Goal: Task Accomplishment & Management: Complete application form

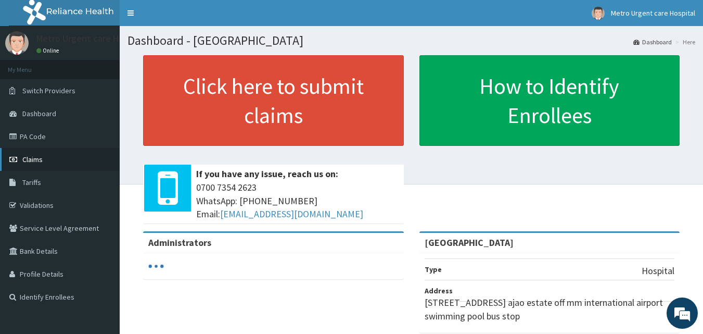
click at [39, 154] on link "Claims" at bounding box center [60, 159] width 120 height 23
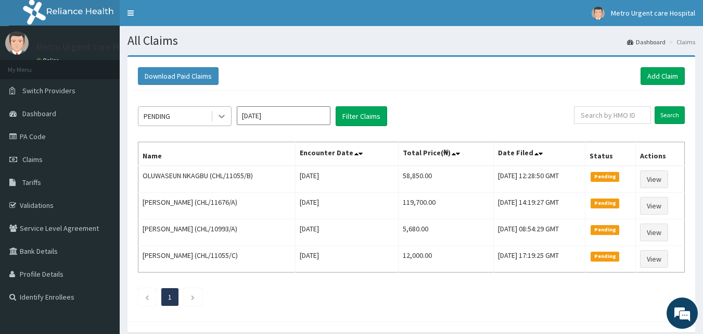
click at [221, 118] on icon at bounding box center [222, 116] width 10 height 10
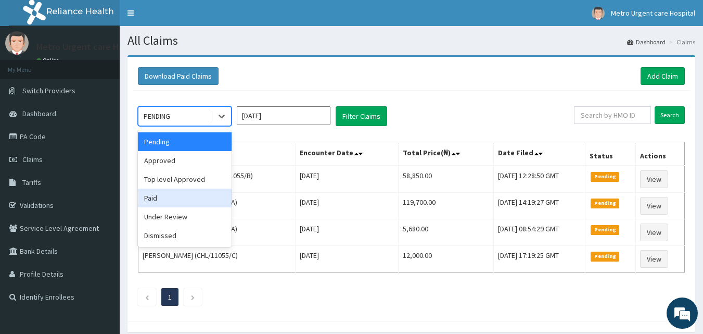
click at [202, 196] on div "Paid" at bounding box center [185, 197] width 94 height 19
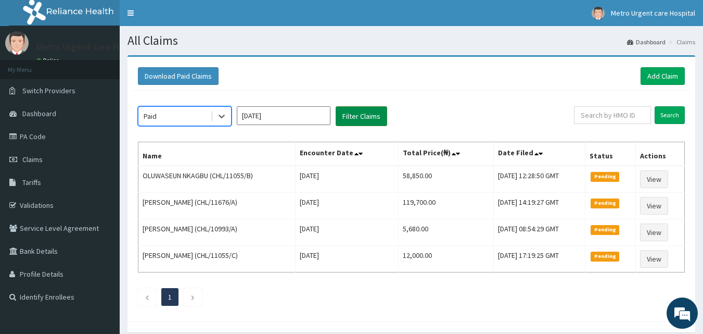
click at [354, 118] on button "Filter Claims" at bounding box center [362, 116] width 52 height 20
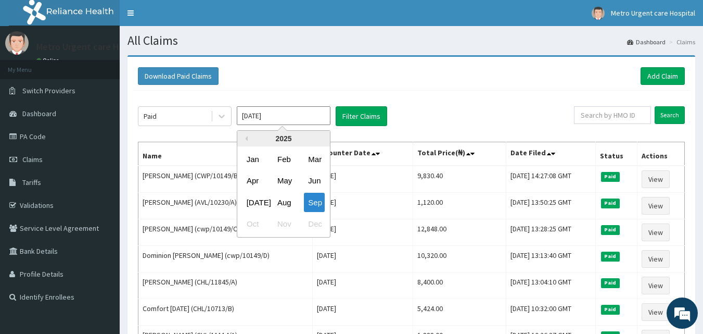
click at [322, 119] on input "[DATE]" at bounding box center [284, 115] width 94 height 19
click at [224, 119] on icon at bounding box center [222, 116] width 10 height 10
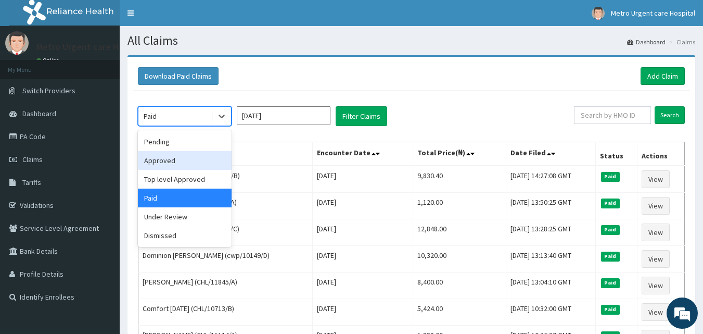
click at [210, 168] on div "Approved" at bounding box center [185, 160] width 94 height 19
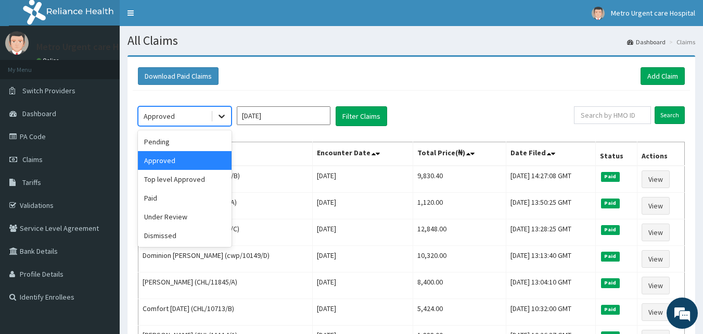
click at [221, 117] on icon at bounding box center [222, 117] width 6 height 4
click at [211, 145] on div "Pending" at bounding box center [185, 141] width 94 height 19
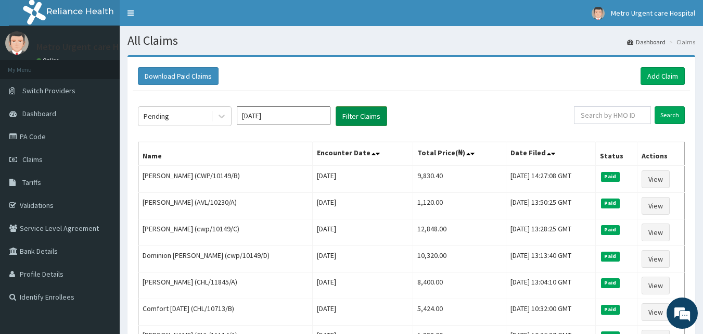
click at [369, 120] on button "Filter Claims" at bounding box center [362, 116] width 52 height 20
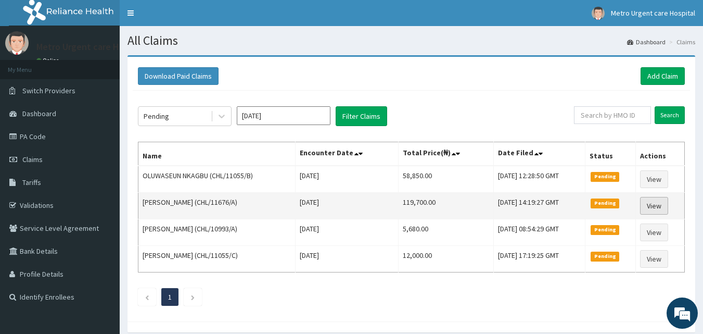
click at [658, 204] on link "View" at bounding box center [654, 206] width 28 height 18
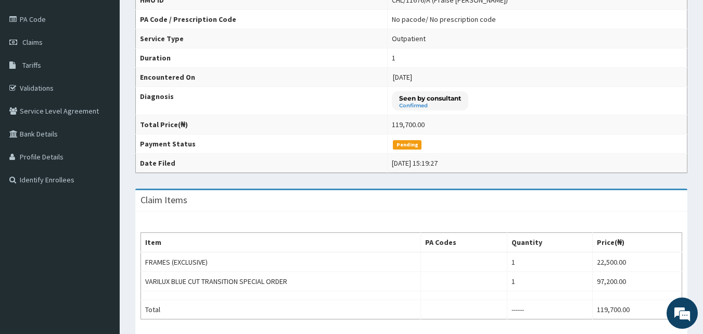
scroll to position [116, 0]
drag, startPoint x: 708, startPoint y: 106, endPoint x: 710, endPoint y: 165, distance: 59.4
click at [703, 165] on html "R EL Toggle navigation Metro Urgent care Hospital Metro Urgent care Hospital - …" at bounding box center [351, 192] width 703 height 616
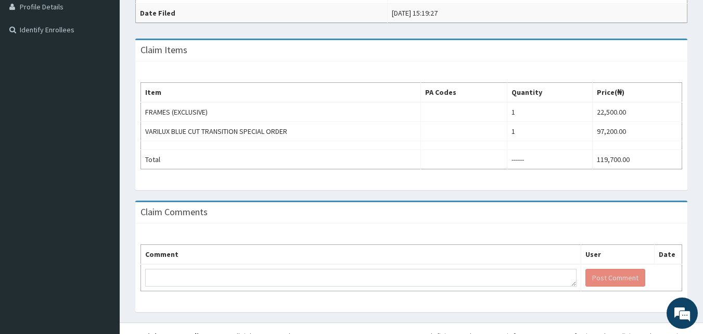
scroll to position [0, 0]
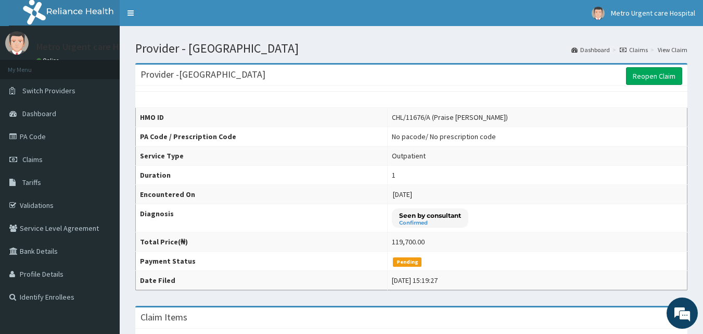
drag, startPoint x: 625, startPoint y: 35, endPoint x: 616, endPoint y: 37, distance: 9.2
click at [616, 37] on div "Provider - Metro Urgent Care Hospital Dashboard Claims View Claim" at bounding box center [412, 44] width 568 height 21
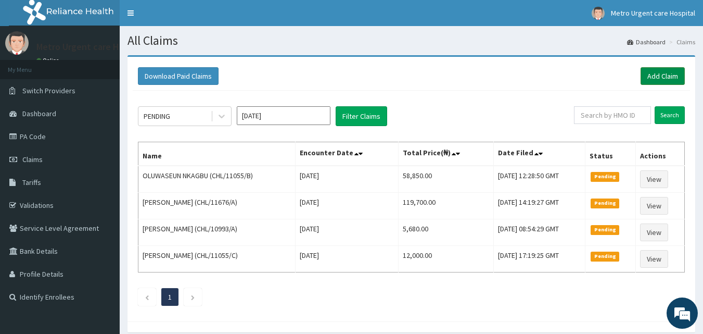
click at [658, 75] on link "Add Claim" at bounding box center [663, 76] width 44 height 18
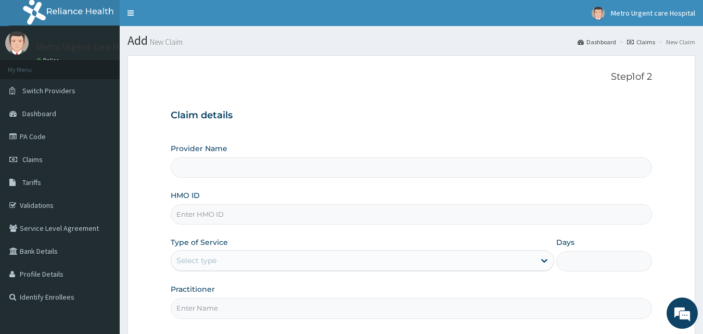
type input "Metro Urgent Care Hospital"
click at [358, 220] on input "HMO ID" at bounding box center [412, 214] width 482 height 20
type input "chl/11845/A"
click at [370, 258] on div "Select type" at bounding box center [353, 260] width 364 height 17
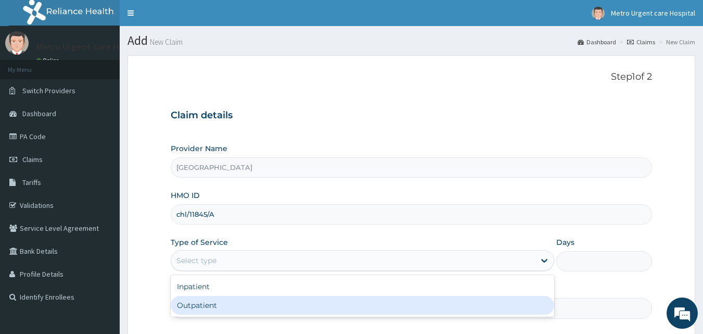
click at [348, 301] on div "Outpatient" at bounding box center [363, 305] width 384 height 19
type input "1"
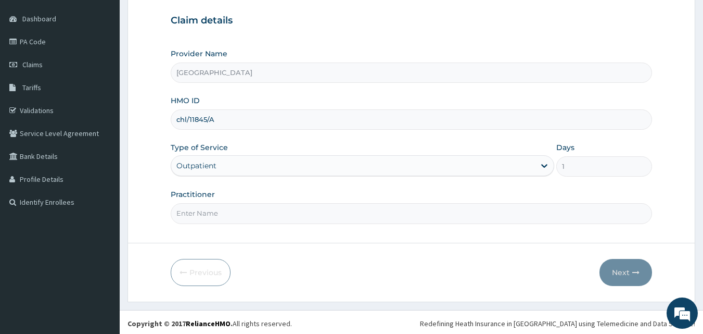
scroll to position [95, 0]
click at [462, 211] on input "Practitioner" at bounding box center [412, 212] width 482 height 20
drag, startPoint x: 462, startPoint y: 211, endPoint x: 520, endPoint y: 232, distance: 61.9
click at [517, 232] on form "Step 1 of 2 Claim details Provider Name Metro Urgent Care Hospital HMO ID chl/1…" at bounding box center [412, 130] width 568 height 341
type input "ABDULLAHI WALA YUSUF"
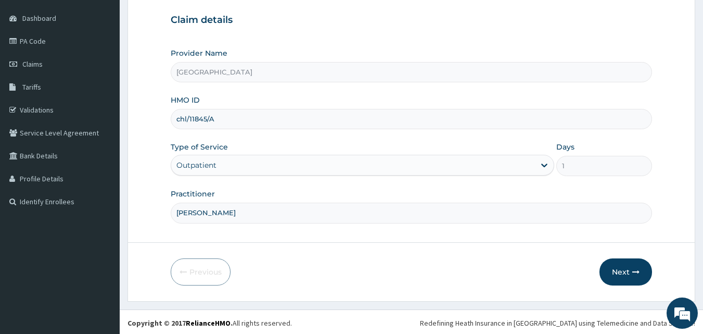
click at [518, 232] on form "Step 1 of 2 Claim details Provider Name Metro Urgent Care Hospital HMO ID chl/1…" at bounding box center [412, 130] width 568 height 341
click at [519, 233] on form "Step 1 of 2 Claim details Provider Name Metro Urgent Care Hospital HMO ID chl/1…" at bounding box center [412, 130] width 568 height 341
click at [614, 264] on button "Next" at bounding box center [626, 271] width 53 height 27
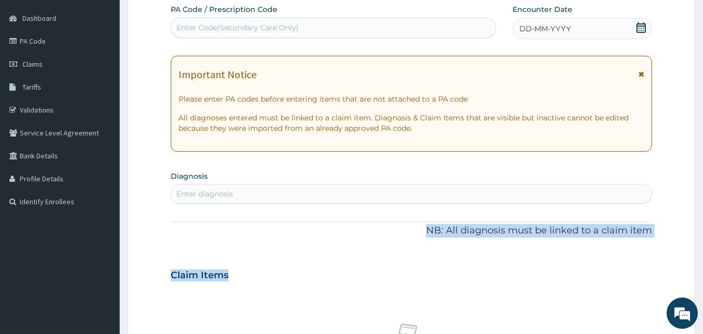
drag, startPoint x: 614, startPoint y: 264, endPoint x: 617, endPoint y: 204, distance: 60.5
click at [617, 204] on div "PA Code / Prescription Code Enter Code(Secondary Care Only) Encounter Date DD-M…" at bounding box center [412, 273] width 482 height 539
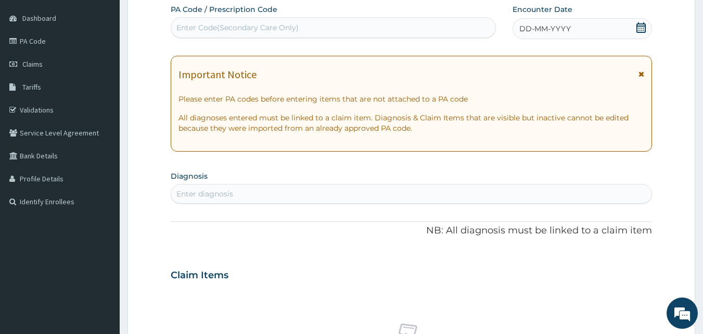
click at [641, 73] on icon at bounding box center [642, 73] width 6 height 7
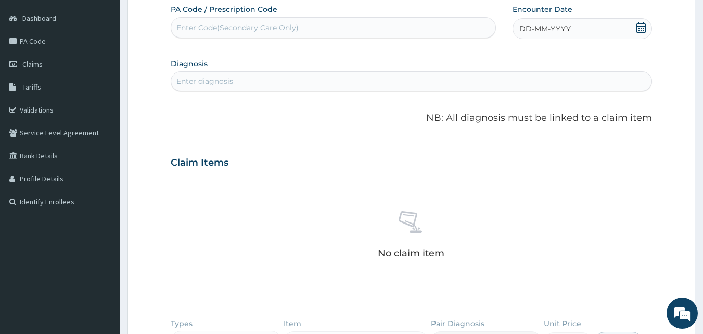
click at [640, 28] on icon at bounding box center [641, 27] width 9 height 10
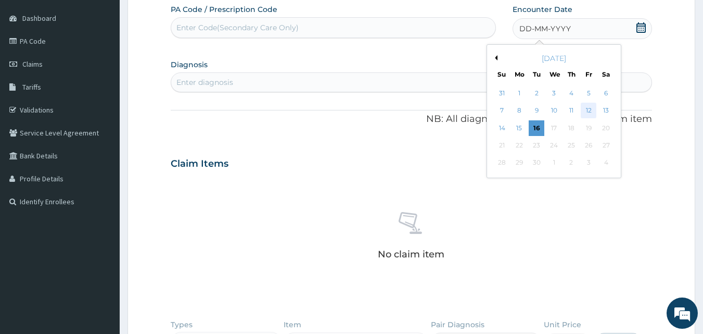
click at [589, 107] on div "12" at bounding box center [589, 111] width 16 height 16
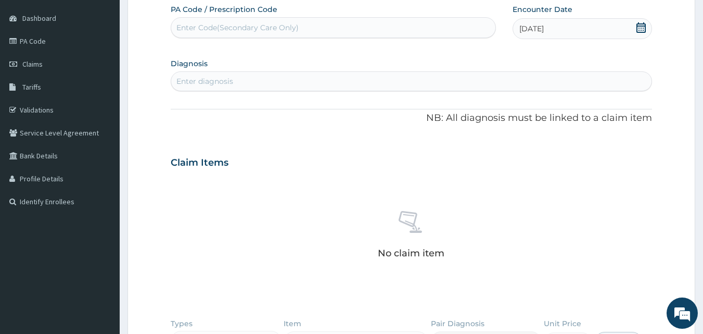
click at [451, 85] on div "Enter diagnosis" at bounding box center [411, 81] width 481 height 17
drag, startPoint x: 411, startPoint y: 85, endPoint x: 404, endPoint y: 88, distance: 7.0
click at [404, 88] on div "Enter diagnosis" at bounding box center [411, 81] width 481 height 17
type input "MALARIA"
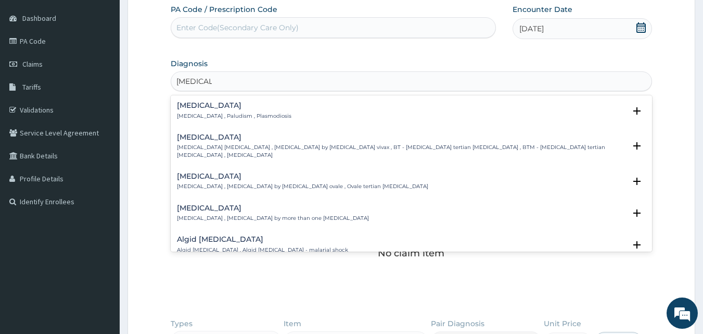
drag, startPoint x: 371, startPoint y: 100, endPoint x: 363, endPoint y: 100, distance: 7.8
click at [363, 100] on div "Malaria Malaria , Paludism , Plasmodiosis Select Status Query Query covers susp…" at bounding box center [412, 113] width 482 height 32
click at [221, 111] on div "Malaria Malaria , Paludism , Plasmodiosis" at bounding box center [234, 110] width 115 height 18
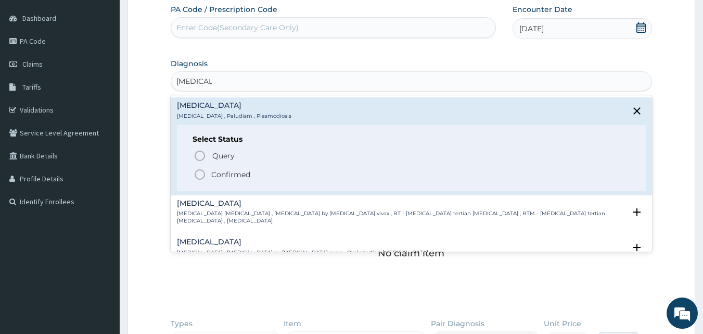
click at [197, 170] on circle "status option filled" at bounding box center [199, 174] width 9 height 9
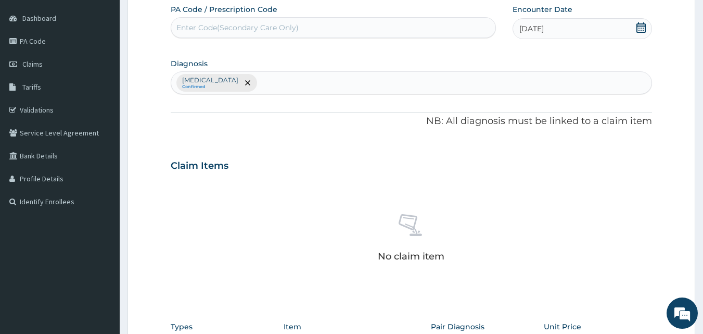
click at [664, 157] on form "Step 2 of 2 PA Code / Prescription Code Enter Code(Secondary Care Only) Encount…" at bounding box center [412, 234] width 568 height 548
drag, startPoint x: 665, startPoint y: 157, endPoint x: 707, endPoint y: 159, distance: 42.8
click at [703, 159] on html "R EL Toggle navigation Metro Urgent care Hospital Metro Urgent care Hospital - …" at bounding box center [351, 224] width 703 height 638
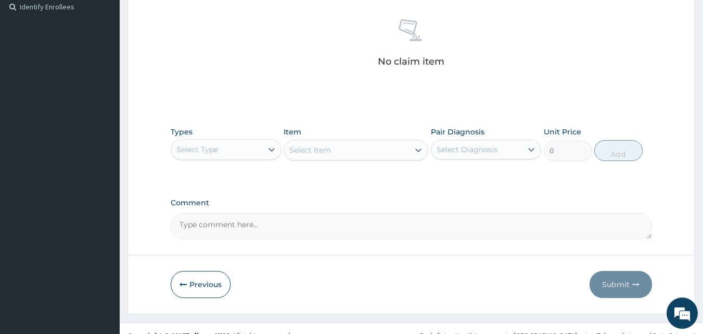
scroll to position [293, 0]
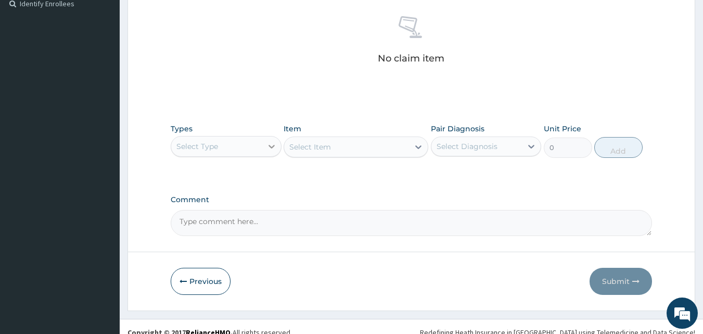
click at [269, 154] on div at bounding box center [271, 146] width 19 height 19
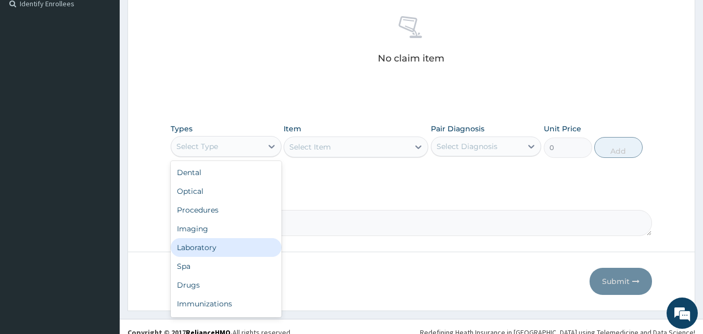
click at [248, 253] on div "Laboratory" at bounding box center [226, 247] width 111 height 19
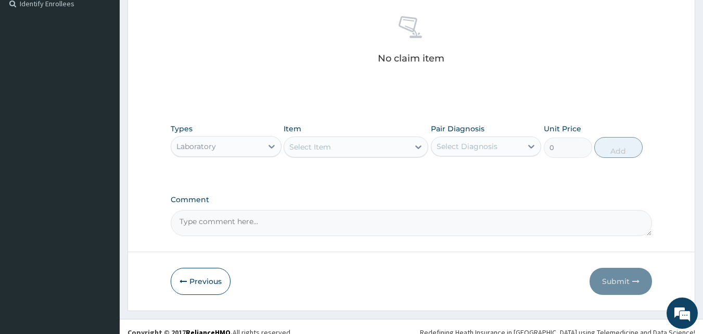
click at [322, 154] on div "Select Item" at bounding box center [346, 146] width 125 height 17
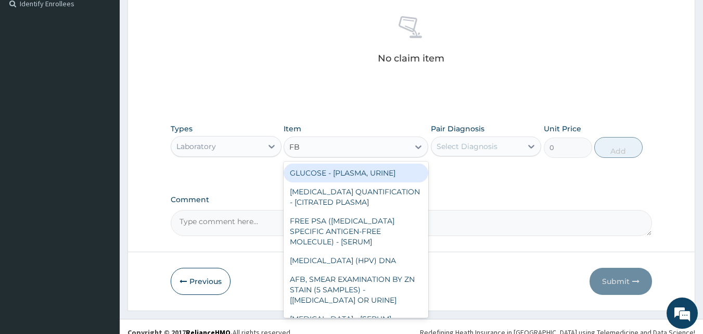
type input "FBC"
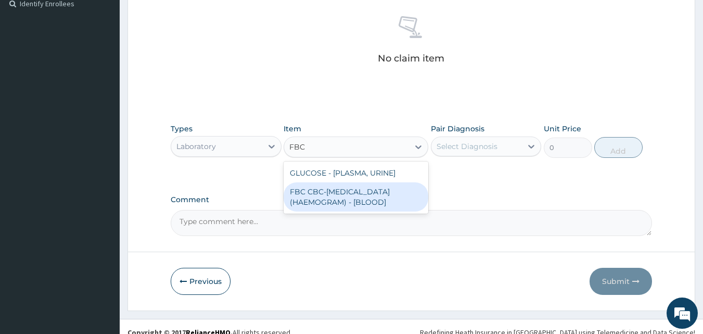
click at [321, 187] on div "FBC CBC-COMPLETE BLOOD COUNT (HAEMOGRAM) - [BLOOD]" at bounding box center [356, 196] width 145 height 29
type input "6000"
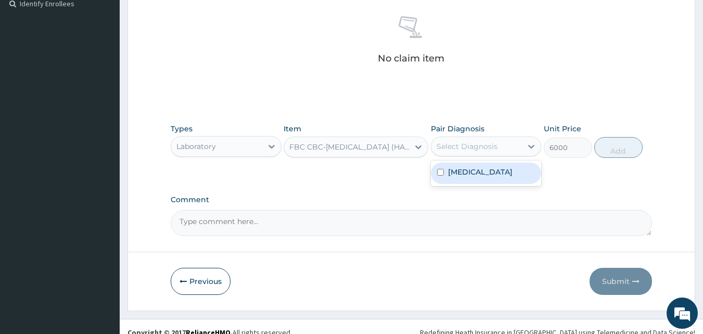
click at [499, 145] on div "Select Diagnosis" at bounding box center [476, 146] width 91 height 17
click at [490, 167] on div "Malaria" at bounding box center [486, 172] width 111 height 21
checkbox input "true"
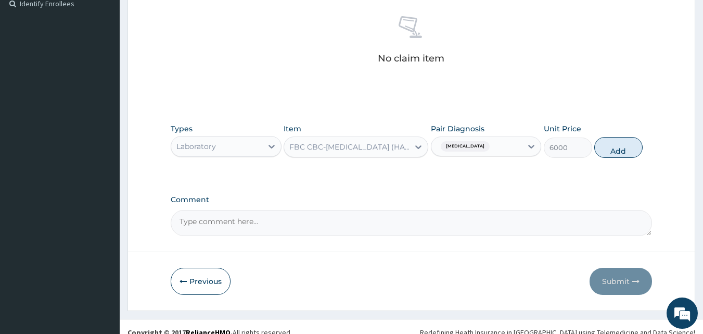
click at [572, 173] on div "Types Laboratory Item FBC CBC-COMPLETE BLOOD COUNT (HAEMOGRAM) - [BLOOD] Pair D…" at bounding box center [412, 148] width 482 height 60
click at [609, 148] on button "Add" at bounding box center [618, 147] width 48 height 21
type input "0"
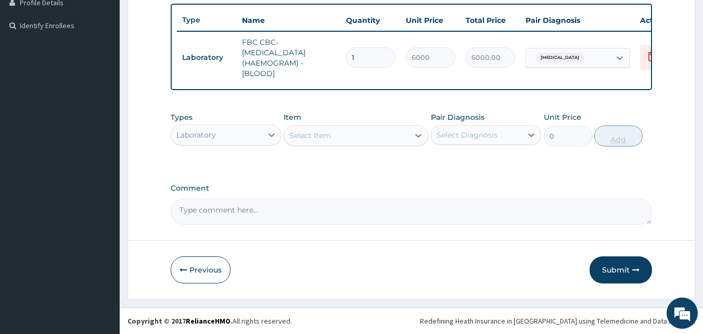
scroll to position [279, 0]
click at [364, 132] on div "Select Item" at bounding box center [346, 135] width 125 height 17
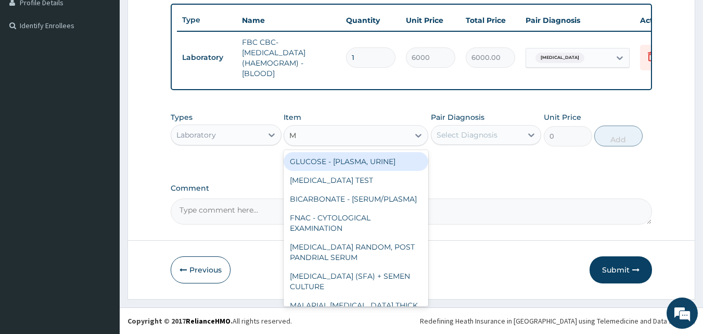
type input "MP"
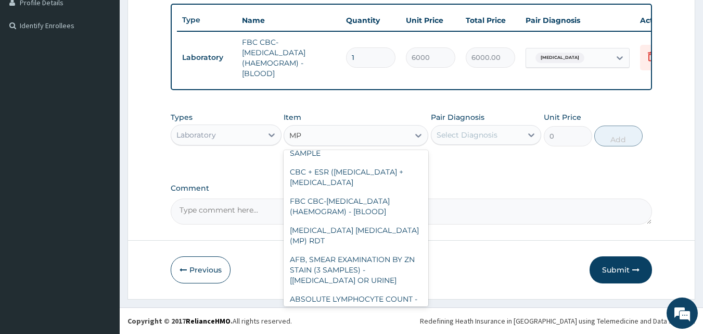
scroll to position [185, 0]
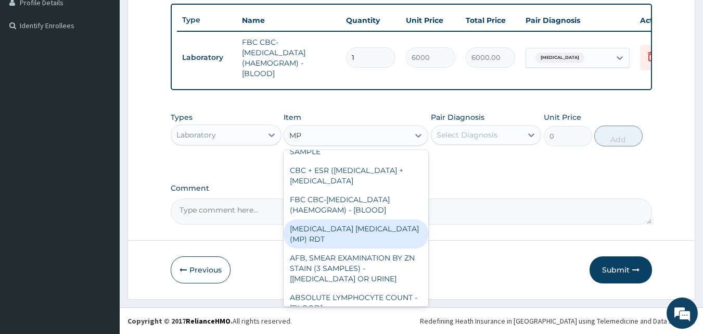
click at [408, 245] on div "MALARIA PARASITE (MP) RDT" at bounding box center [356, 233] width 145 height 29
type input "2400"
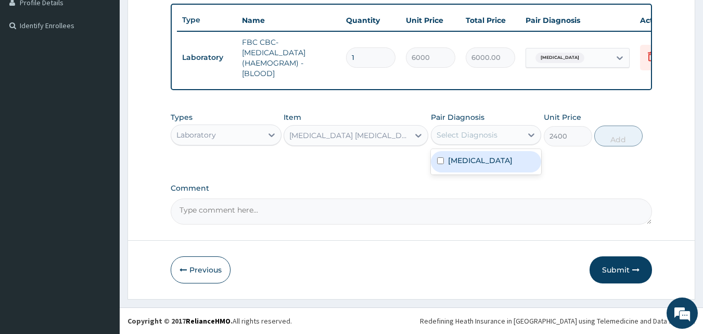
click at [485, 133] on div "Select Diagnosis" at bounding box center [467, 135] width 61 height 10
click at [473, 156] on label "Malaria" at bounding box center [480, 160] width 65 height 10
checkbox input "true"
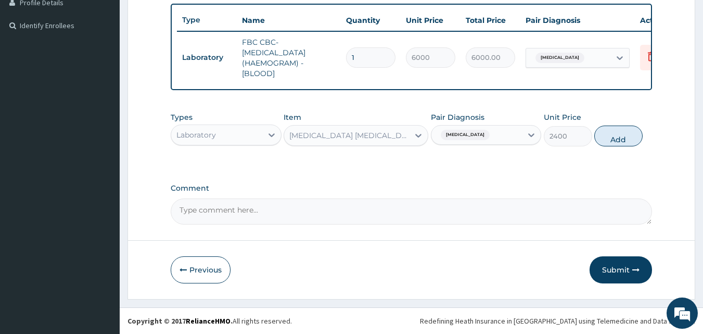
click at [565, 169] on div "PA Code / Prescription Code Enter Code(Secondary Care Only) Encounter Date 12-0…" at bounding box center [412, 26] width 482 height 396
click at [608, 141] on button "Add" at bounding box center [618, 135] width 48 height 21
type input "0"
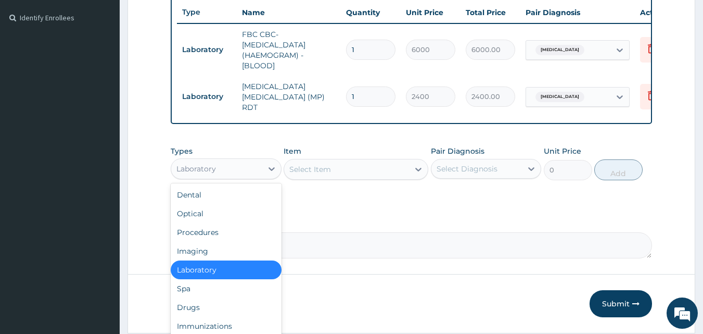
click at [235, 175] on div "Laboratory" at bounding box center [216, 168] width 91 height 17
click at [219, 312] on div "Drugs" at bounding box center [226, 307] width 111 height 19
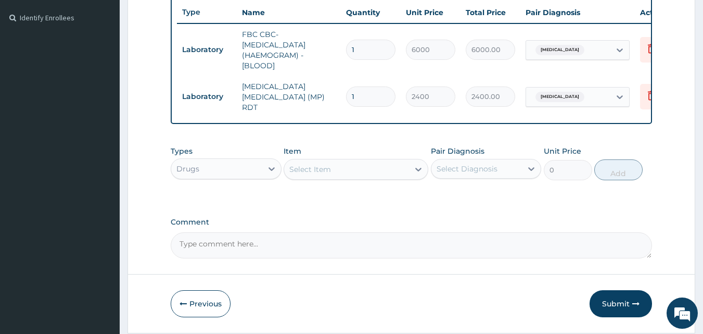
click at [347, 171] on div "Select Item" at bounding box center [346, 169] width 125 height 17
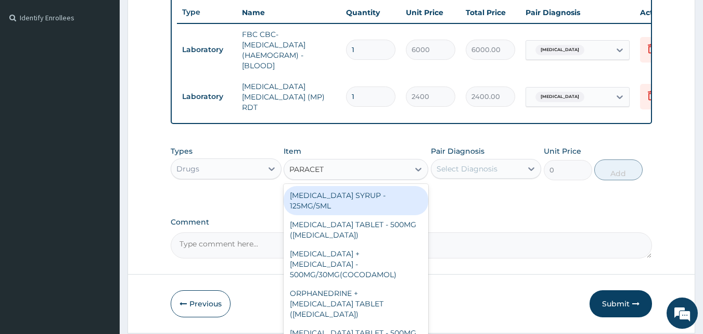
type input "PARACETA"
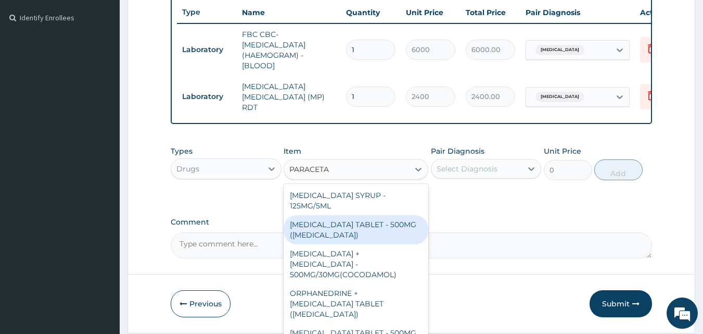
click at [342, 236] on div "PARACETAMOL TABLET - 500MG (PANADOL)" at bounding box center [356, 229] width 145 height 29
type input "48"
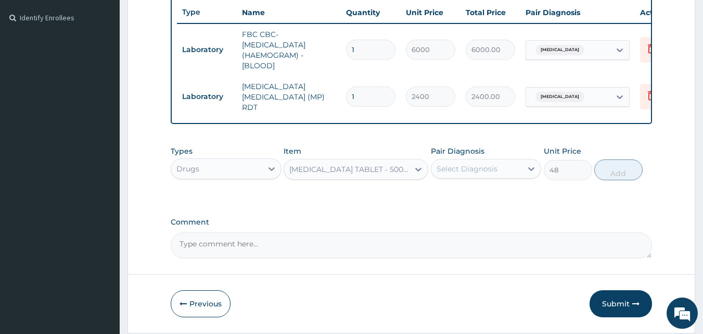
drag, startPoint x: 342, startPoint y: 236, endPoint x: 459, endPoint y: 157, distance: 141.6
click at [459, 157] on div "PA Code / Prescription Code Enter Code(Secondary Care Only) Encounter Date 12-0…" at bounding box center [412, 39] width 482 height 438
click at [459, 167] on div "Select Diagnosis" at bounding box center [467, 168] width 61 height 10
click at [456, 199] on label "Malaria" at bounding box center [480, 194] width 65 height 10
checkbox input "true"
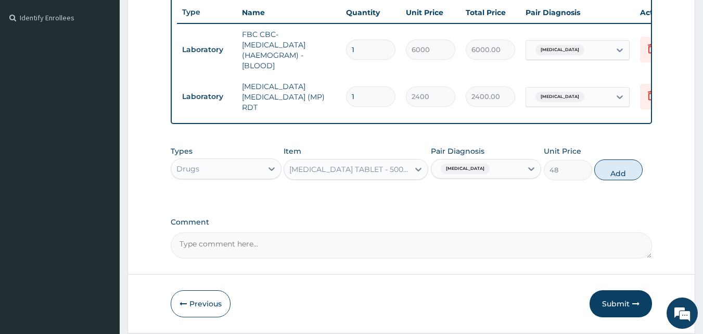
click at [563, 204] on div "PA Code / Prescription Code Enter Code(Secondary Care Only) Encounter Date 12-0…" at bounding box center [412, 39] width 482 height 438
click at [604, 173] on button "Add" at bounding box center [618, 169] width 48 height 21
type input "0"
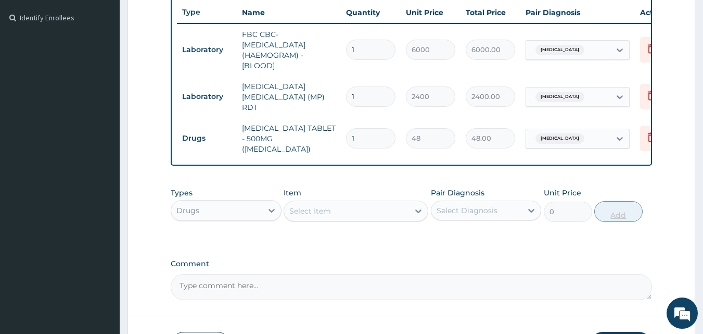
type input "15"
type input "720.00"
type input "15"
click at [567, 177] on div "PA Code / Prescription Code Enter Code(Secondary Care Only) Encounter Date 12-0…" at bounding box center [412, 59] width 482 height 479
click at [456, 202] on div "Select Diagnosis" at bounding box center [476, 210] width 91 height 17
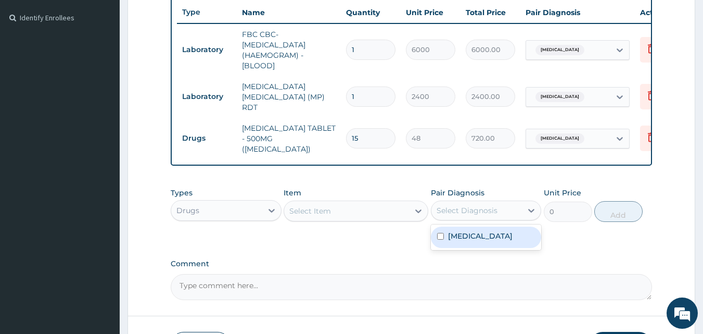
click at [400, 205] on div "Select Item" at bounding box center [346, 210] width 125 height 17
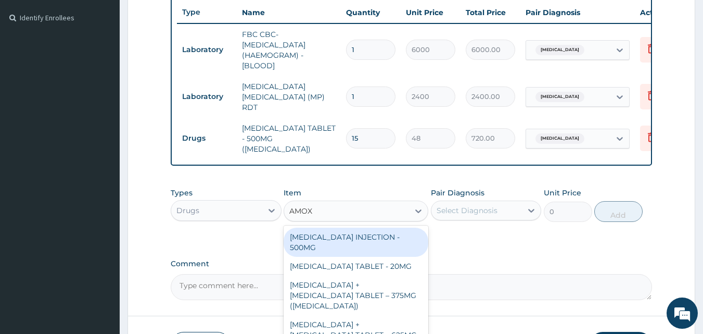
type input "AMOXI"
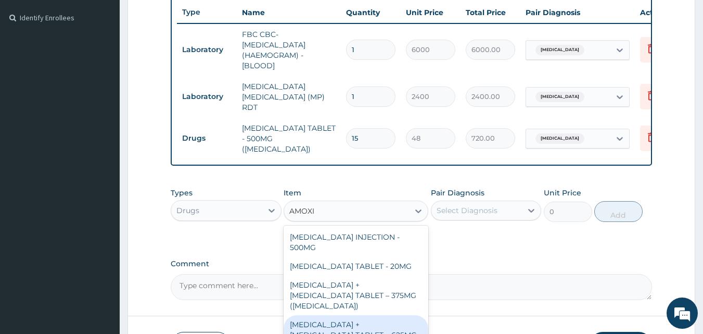
click at [380, 315] on div "AMOXICILLIN + CLAVULANIC ACID TABLET – 625MG (AUGMENTIN)" at bounding box center [356, 335] width 145 height 40
type input "768"
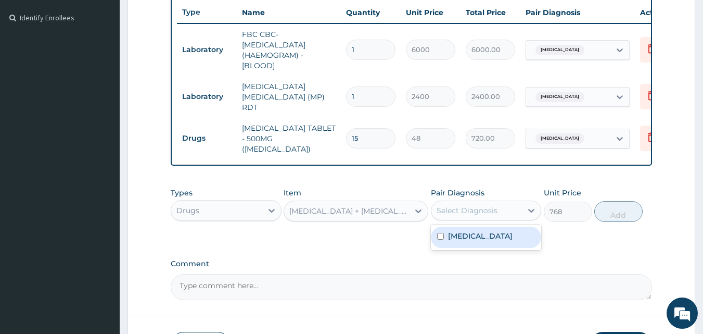
click at [479, 202] on div "Select Diagnosis" at bounding box center [476, 210] width 91 height 17
click at [455, 240] on div "Malaria" at bounding box center [486, 236] width 111 height 21
checkbox input "true"
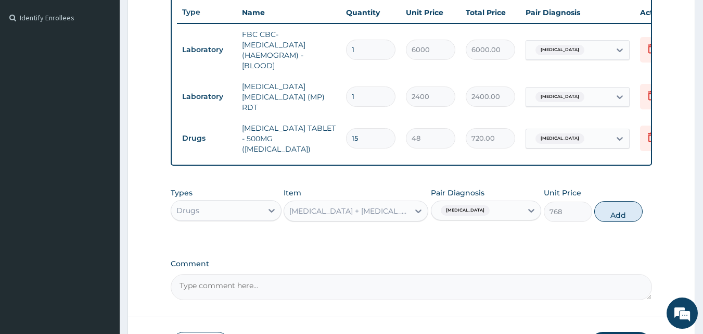
click at [557, 232] on div "Types Drugs Item AMOXICILLIN + CLAVULANIC ACID TABLET – 625MG (AUGMENTIN) Pair …" at bounding box center [412, 212] width 482 height 60
click at [606, 211] on button "Add" at bounding box center [618, 211] width 48 height 21
type input "0"
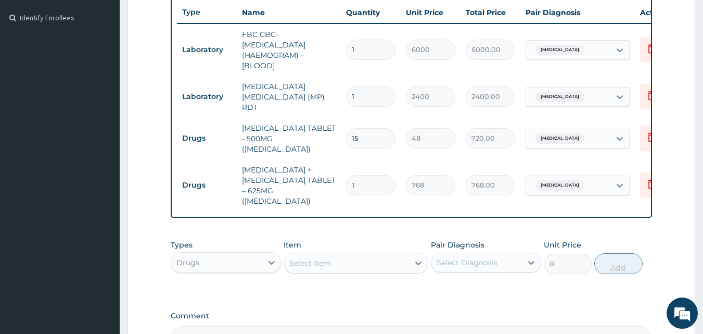
type input "0.00"
type input "2"
type input "1536.00"
type input "2"
drag, startPoint x: 480, startPoint y: 246, endPoint x: 436, endPoint y: 247, distance: 44.8
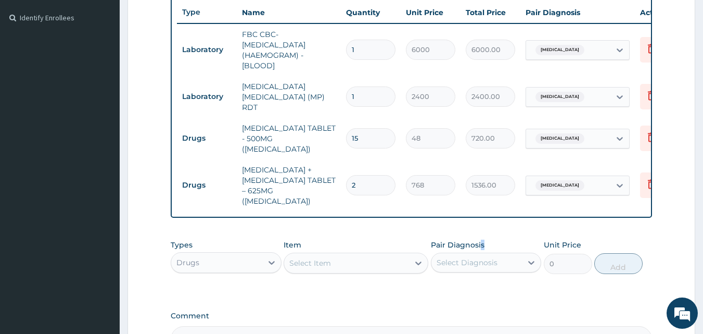
click at [436, 247] on div "Pair Diagnosis Select Diagnosis" at bounding box center [486, 256] width 111 height 34
click at [380, 259] on div "Select Item" at bounding box center [346, 263] width 125 height 17
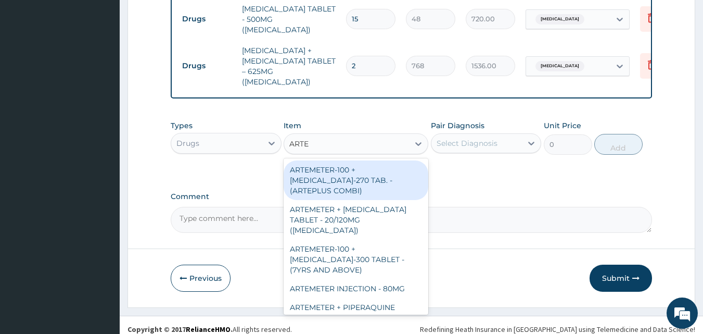
scroll to position [403, 0]
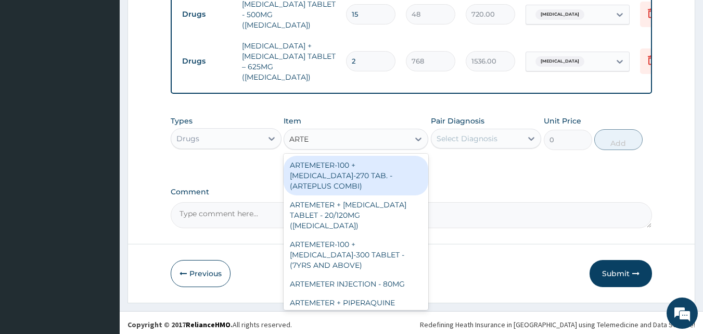
type input "ARTE"
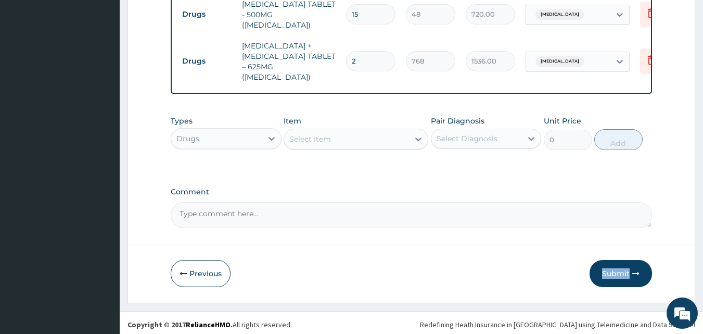
click at [358, 137] on div "Select Item" at bounding box center [346, 139] width 125 height 17
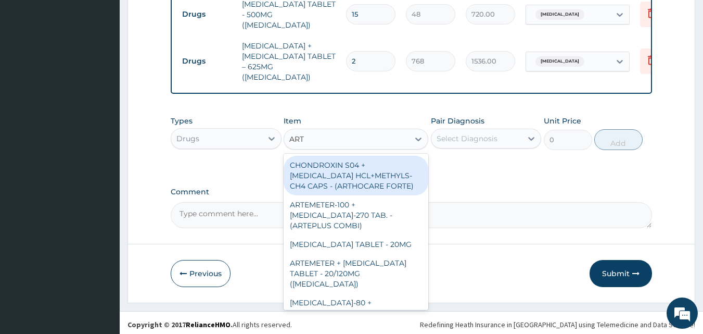
type input "ARTE"
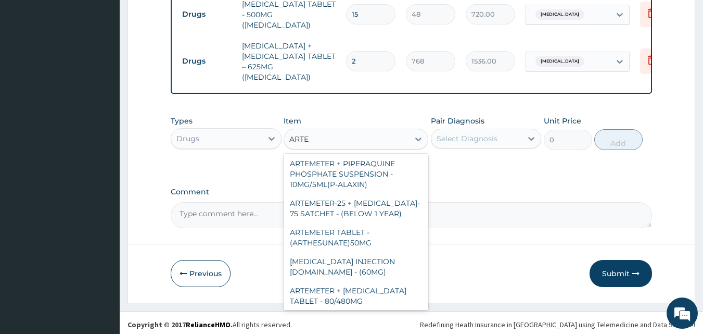
scroll to position [523, 0]
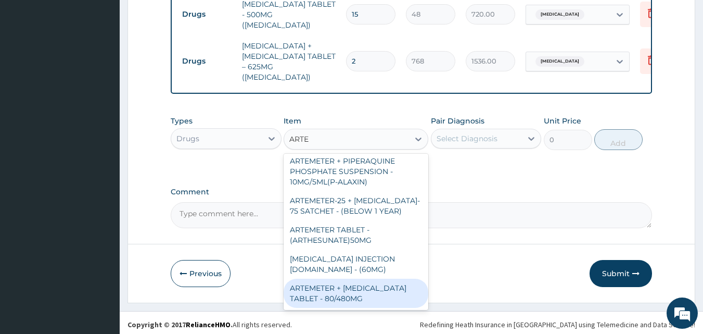
click at [390, 285] on div "ARTEMETER + LUMEFANTRINE TABLET - 80/480MG" at bounding box center [356, 292] width 145 height 29
type input "416"
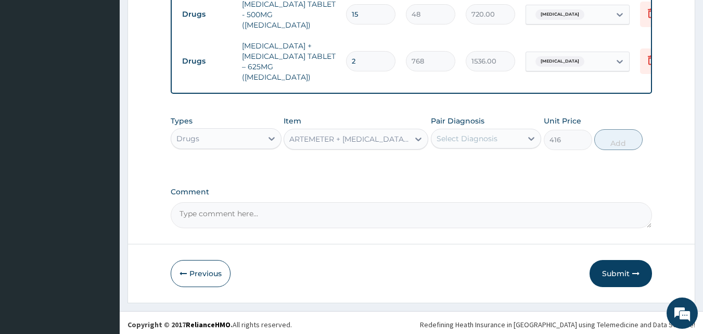
click at [458, 139] on div "Select Diagnosis" at bounding box center [467, 138] width 61 height 10
click at [445, 158] on div "Malaria" at bounding box center [486, 165] width 111 height 21
checkbox input "true"
click at [606, 142] on button "Add" at bounding box center [618, 139] width 48 height 21
type input "0"
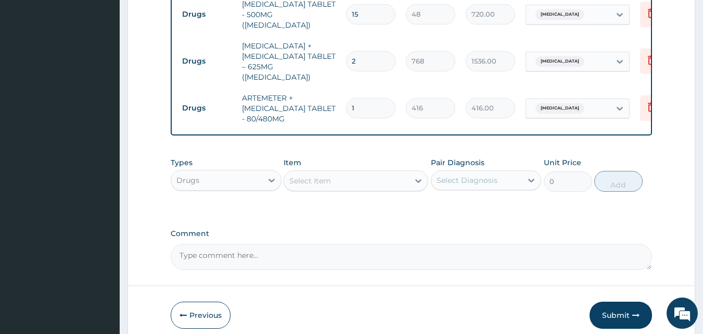
type input "0.00"
type input "6"
type input "2496.00"
type input "6"
click at [528, 157] on div "Pair Diagnosis Select Diagnosis" at bounding box center [486, 174] width 111 height 34
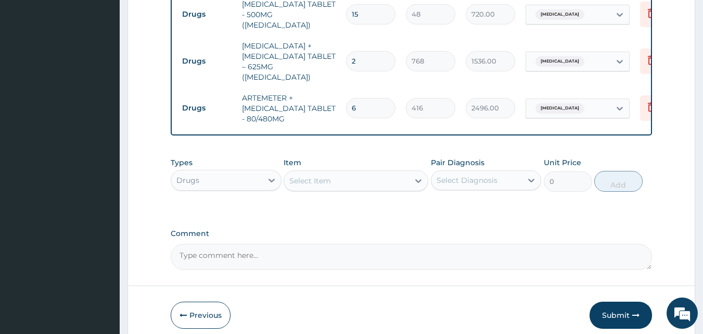
click at [380, 182] on div "Select Item" at bounding box center [346, 180] width 125 height 17
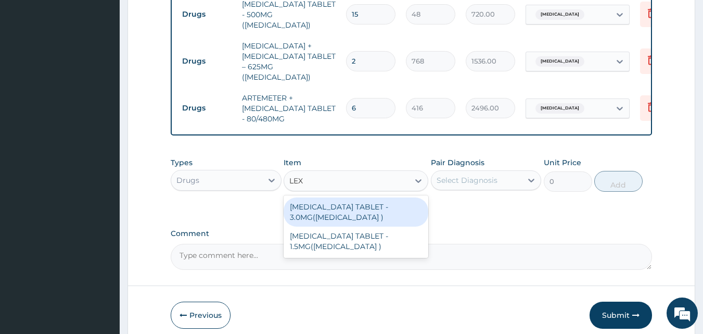
type input "LEXO"
click at [378, 199] on div "BROMAZEPAM TABLET - 3.0MG(LEXOTAN )" at bounding box center [356, 211] width 145 height 29
type input "48"
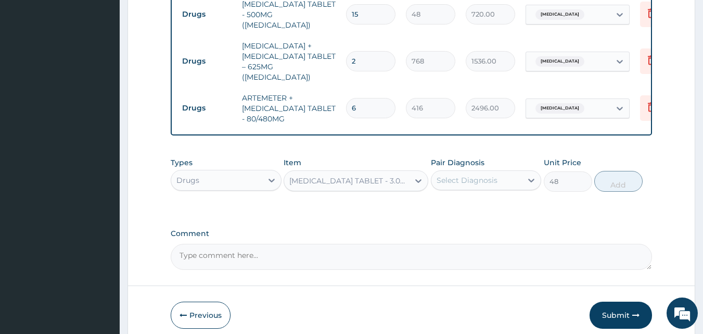
click at [454, 179] on div "Select Diagnosis" at bounding box center [467, 180] width 61 height 10
click at [445, 208] on div "Malaria" at bounding box center [486, 206] width 111 height 21
checkbox input "true"
click at [563, 206] on div "Types Drugs Item BROMAZEPAM TABLET - 3.0MG(LEXOTAN ) Pair Diagnosis option Mala…" at bounding box center [412, 182] width 482 height 60
click at [603, 181] on button "Add" at bounding box center [618, 181] width 48 height 21
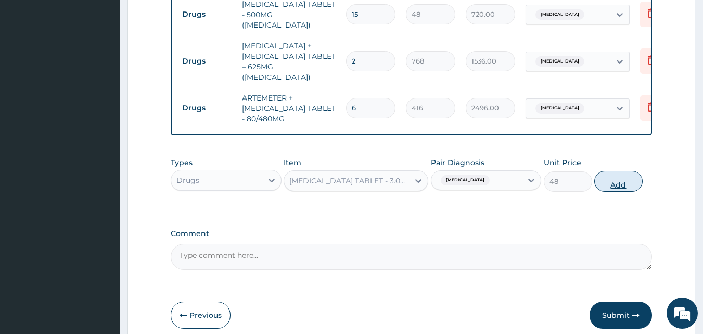
type input "0"
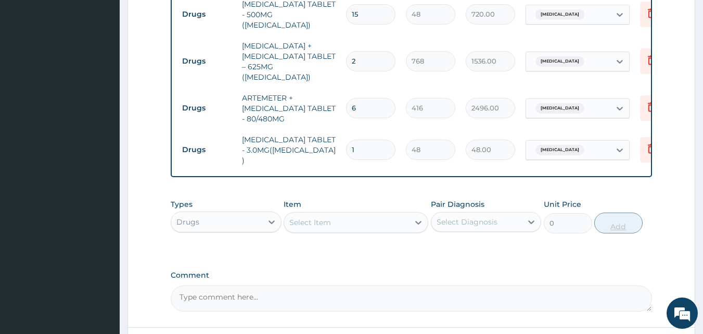
type input "0.00"
type input "3"
type input "144.00"
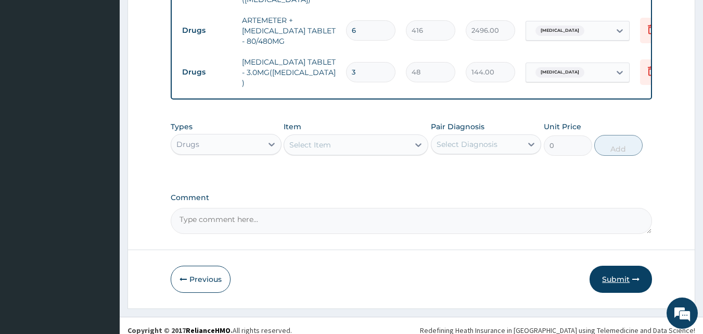
type input "3"
click at [631, 265] on button "Submit" at bounding box center [621, 278] width 62 height 27
